Goal: Information Seeking & Learning: Learn about a topic

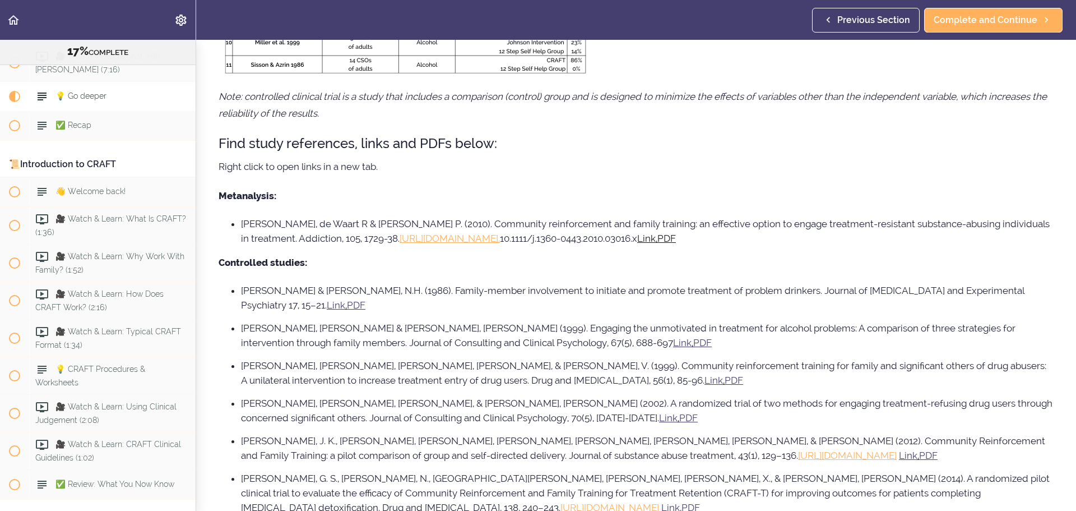
scroll to position [392, 0]
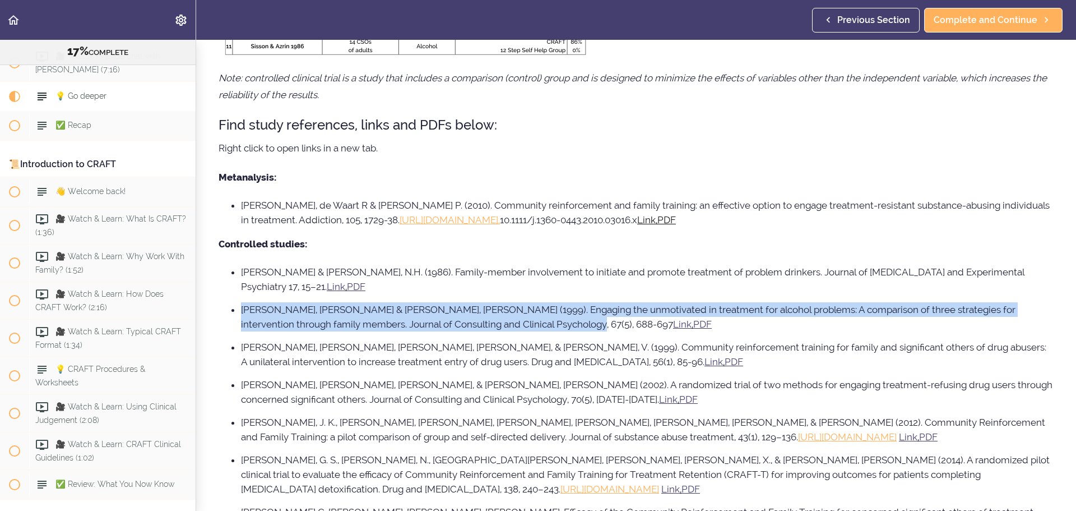
drag, startPoint x: 247, startPoint y: 306, endPoint x: 509, endPoint y: 323, distance: 262.3
click at [509, 323] on li "[PERSON_NAME], [PERSON_NAME] & [PERSON_NAME], [PERSON_NAME] (1999). Engaging th…" at bounding box center [647, 316] width 813 height 29
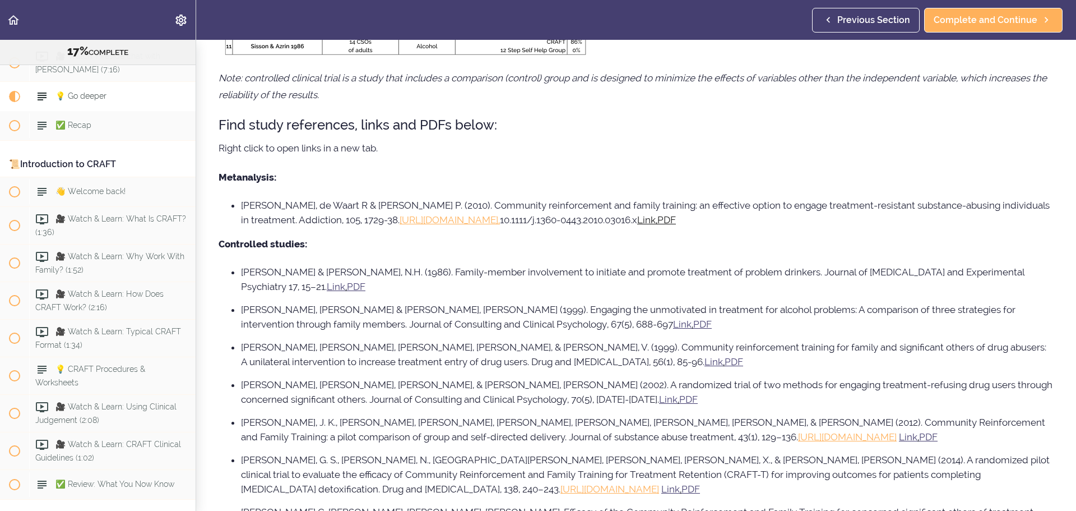
click at [601, 321] on li "[PERSON_NAME], [PERSON_NAME] & [PERSON_NAME], [PERSON_NAME] (1999). Engaging th…" at bounding box center [647, 316] width 813 height 29
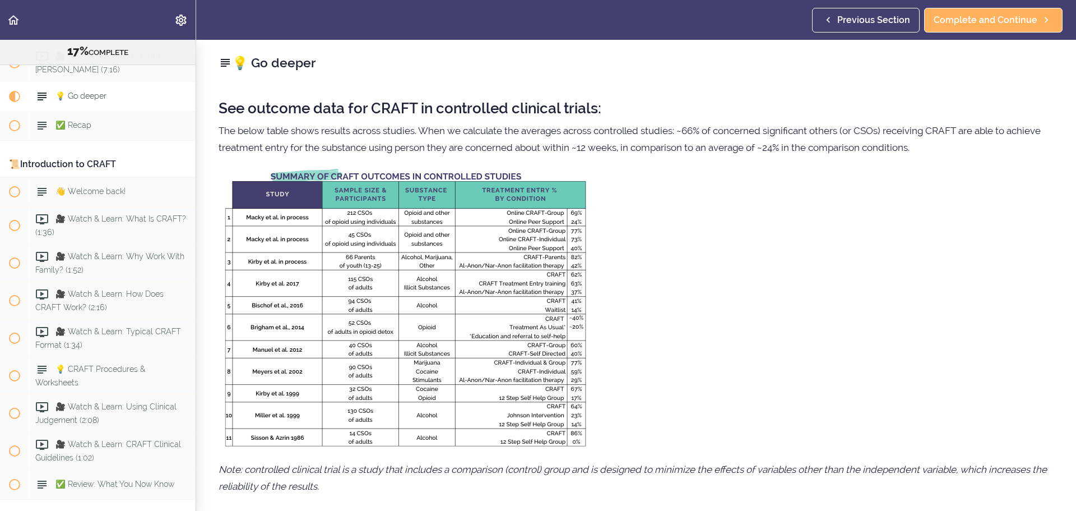
scroll to position [0, 0]
click at [525, 294] on img at bounding box center [406, 309] width 374 height 280
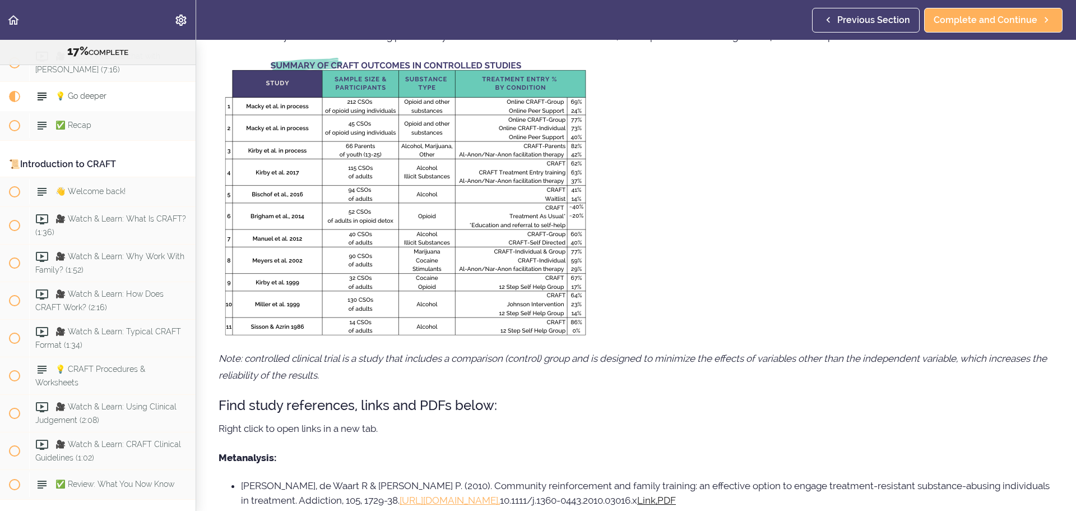
scroll to position [168, 0]
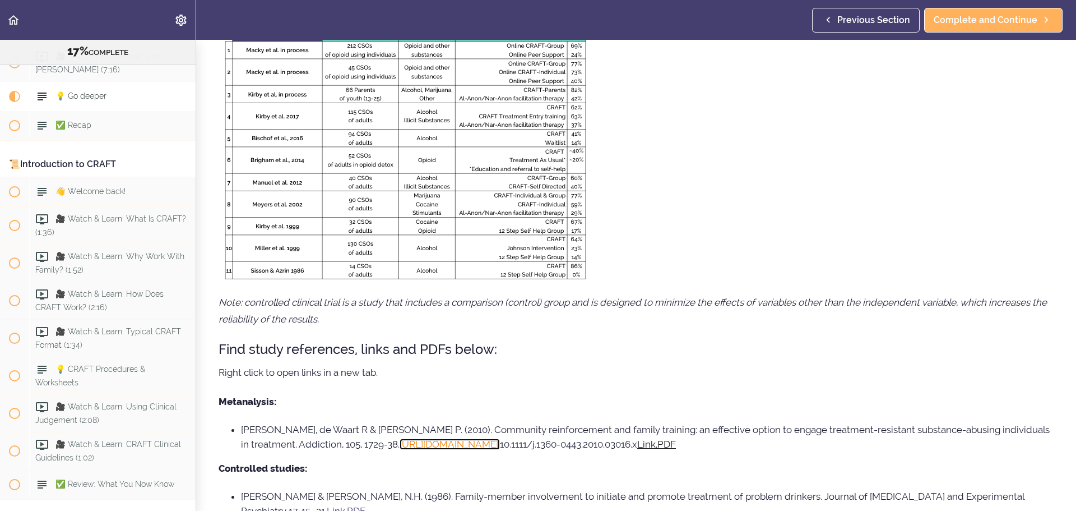
click at [500, 441] on link "[URL][DOMAIN_NAME]," at bounding box center [450, 443] width 100 height 11
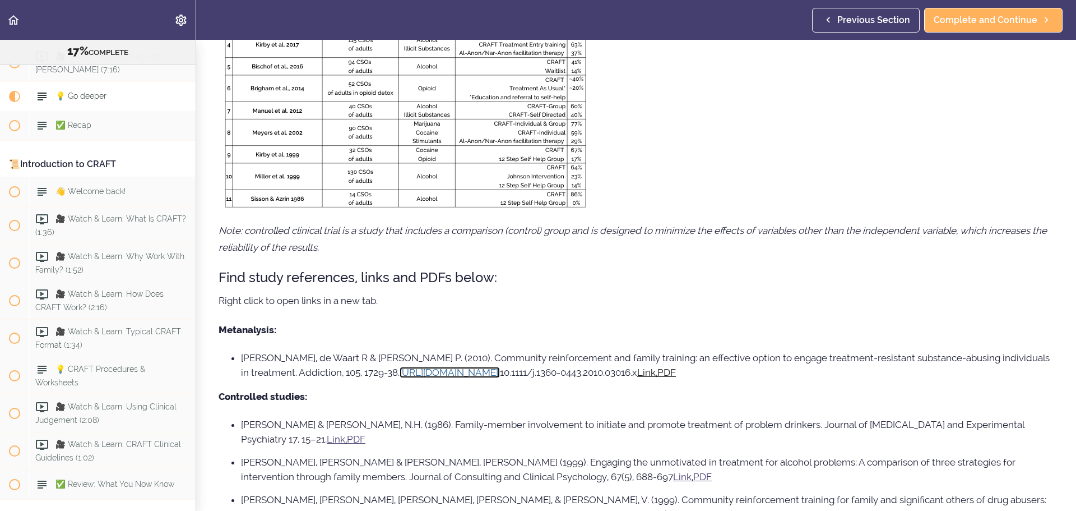
scroll to position [336, 0]
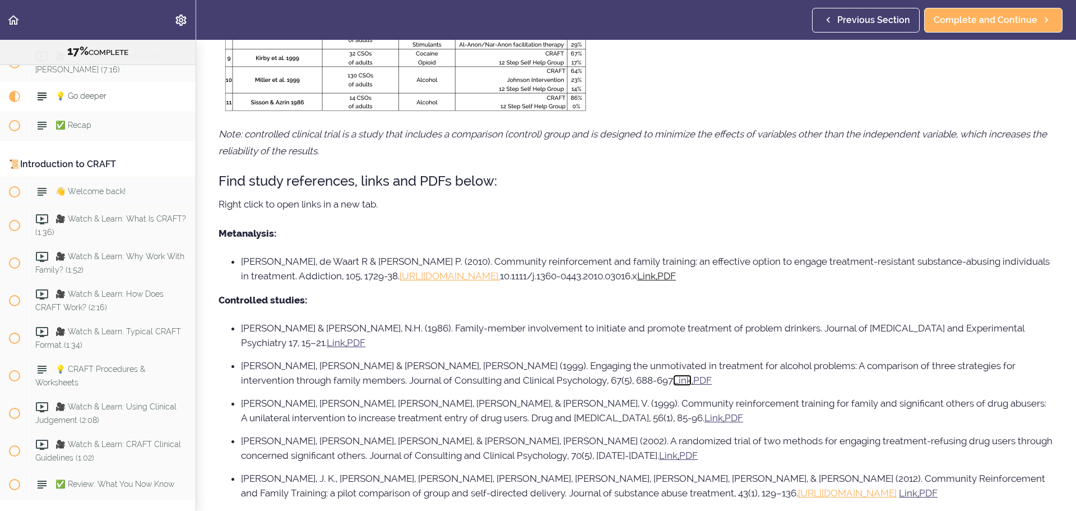
click at [673, 380] on u "Link" at bounding box center [682, 379] width 18 height 11
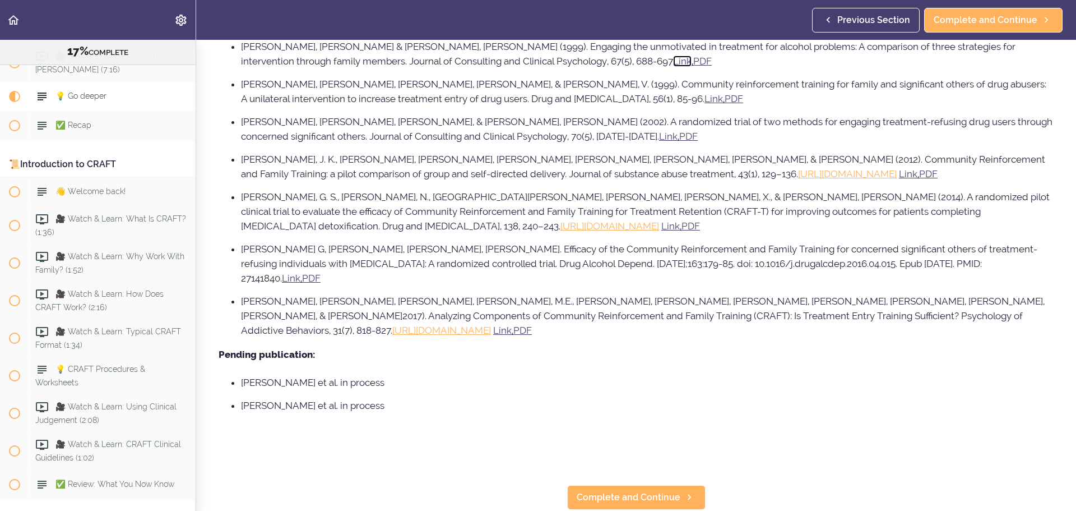
scroll to position [673, 0]
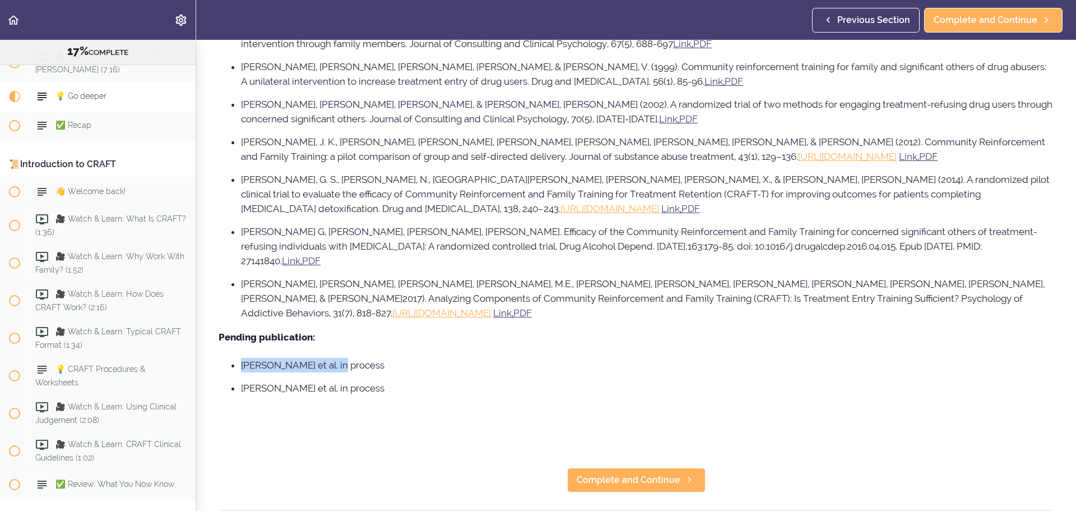
drag, startPoint x: 339, startPoint y: 335, endPoint x: 234, endPoint y: 336, distance: 104.8
click at [241, 358] on li "[PERSON_NAME] et al. in process" at bounding box center [647, 365] width 813 height 15
drag, startPoint x: 318, startPoint y: 360, endPoint x: 244, endPoint y: 363, distance: 74.6
click at [244, 381] on li "[PERSON_NAME] et al. in process" at bounding box center [647, 388] width 813 height 15
copy li "[PERSON_NAME] et al. in process"
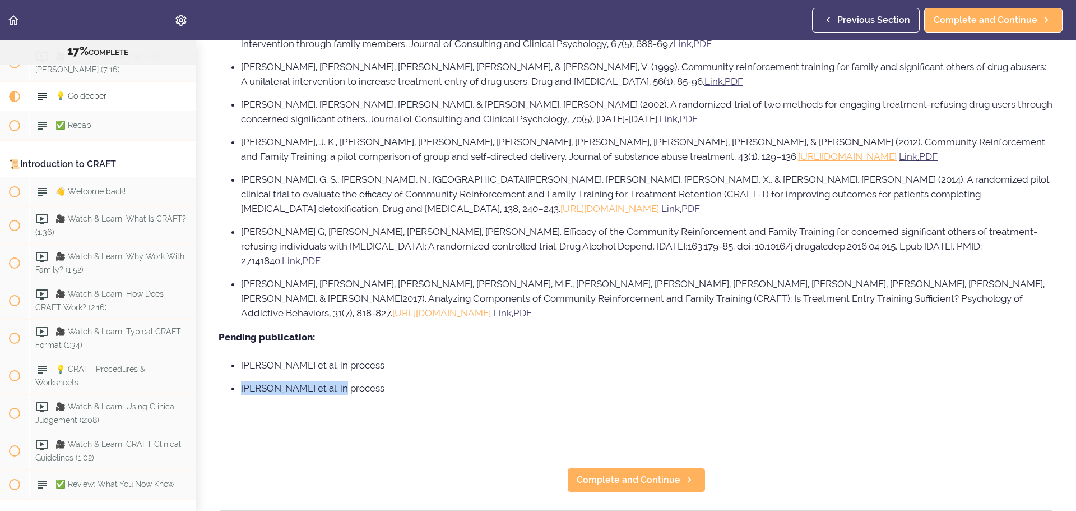
copy li "[PERSON_NAME] et al. in process"
